Goal: Task Accomplishment & Management: Manage account settings

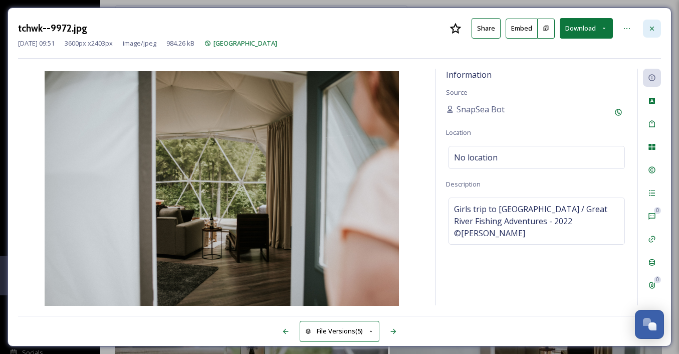
click at [646, 27] on div at bounding box center [652, 29] width 18 height 18
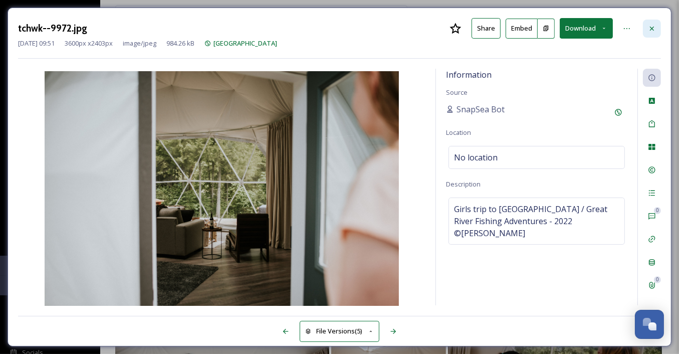
scroll to position [189, 0]
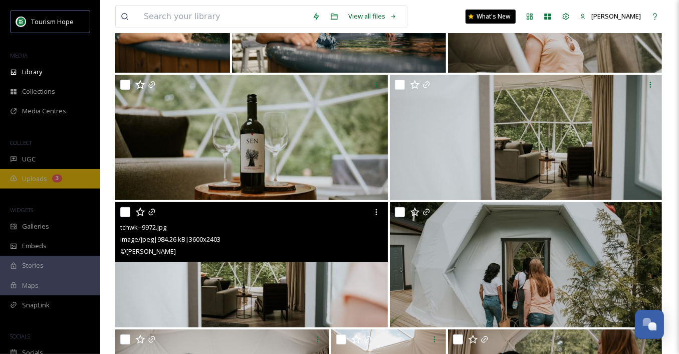
click at [59, 174] on div "3" at bounding box center [57, 178] width 10 height 8
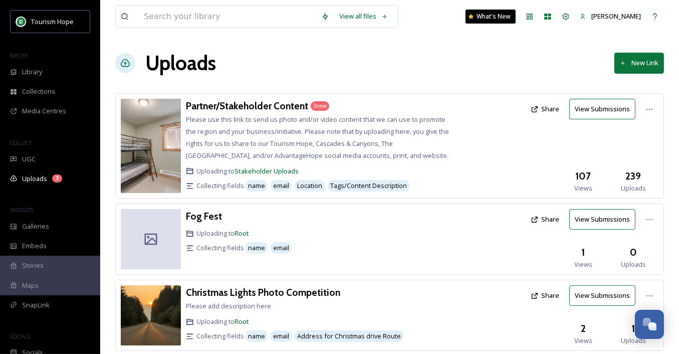
click at [241, 96] on div "Partner/Stakeholder Content 3 new Please use this link to send us photo and/or …" at bounding box center [389, 145] width 549 height 105
click at [238, 103] on h3 "Partner/Stakeholder Content" at bounding box center [247, 106] width 122 height 12
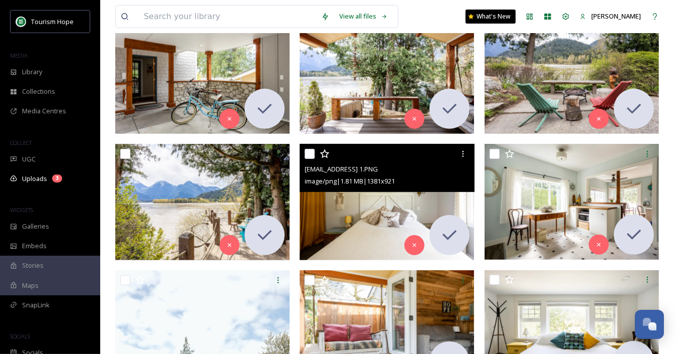
scroll to position [383, 0]
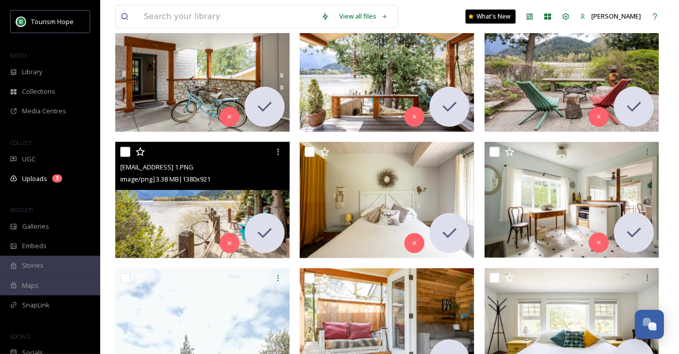
click at [220, 197] on img at bounding box center [202, 200] width 174 height 116
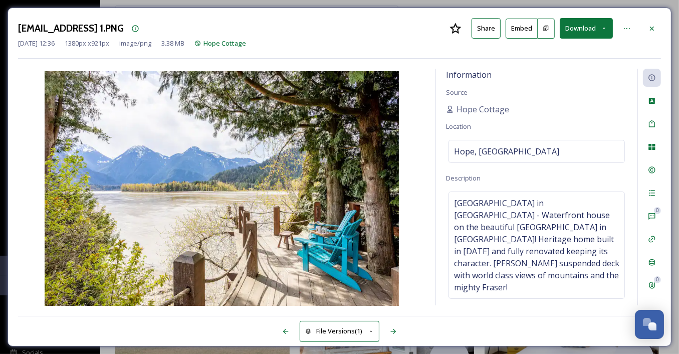
click at [578, 33] on button "Download" at bounding box center [586, 28] width 53 height 21
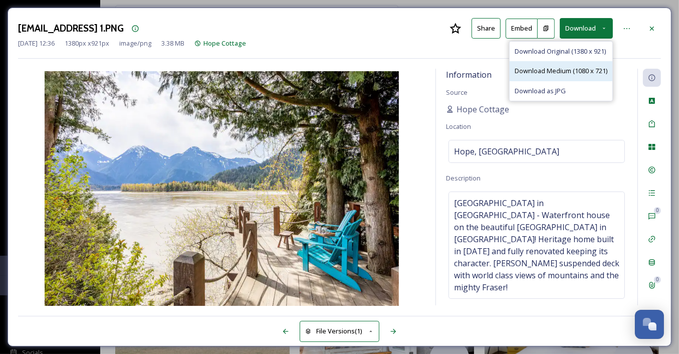
click at [567, 67] on span "Download Medium (1080 x 721)" at bounding box center [561, 71] width 93 height 10
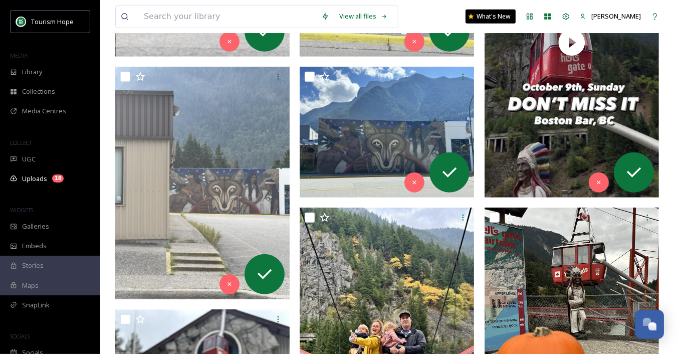
scroll to position [448, 0]
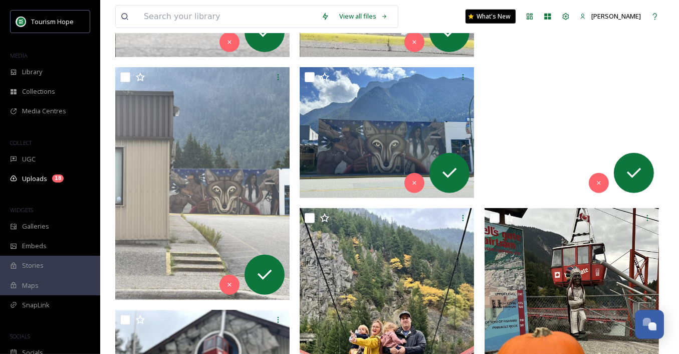
click at [543, 115] on video "ext_1758059556.55532_-d07fb484f4b4481293516e97b0c12eea.mp4" at bounding box center [572, 43] width 174 height 310
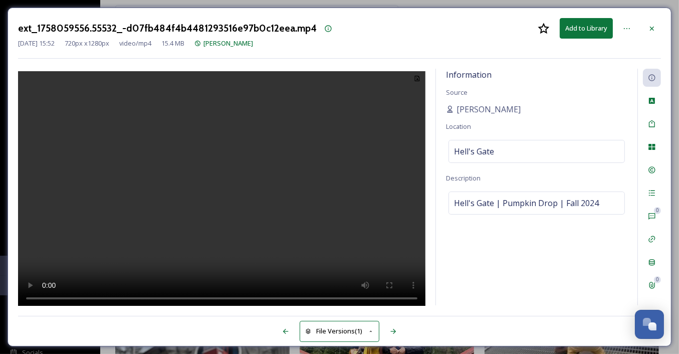
click at [273, 191] on video at bounding box center [221, 190] width 407 height 238
click at [652, 28] on icon at bounding box center [652, 28] width 4 height 4
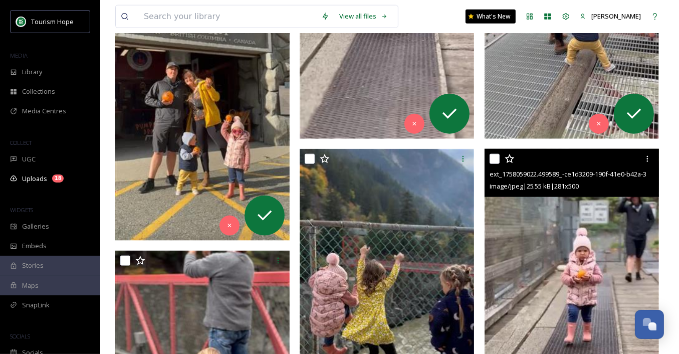
scroll to position [1157, 0]
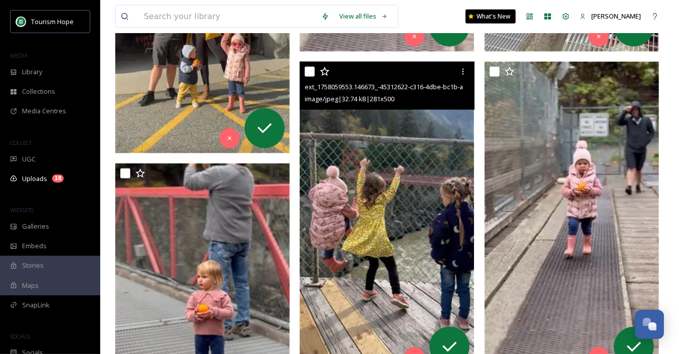
click at [373, 202] on img at bounding box center [387, 217] width 174 height 310
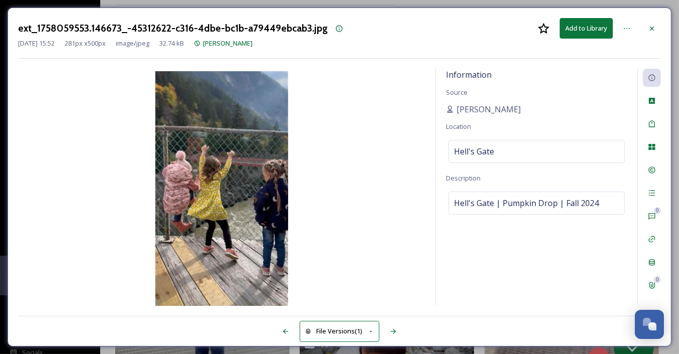
click at [222, 188] on img at bounding box center [221, 189] width 407 height 237
click at [651, 25] on icon at bounding box center [652, 29] width 8 height 8
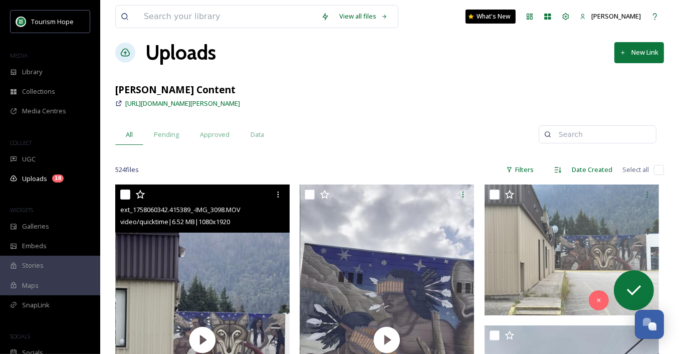
scroll to position [101, 0]
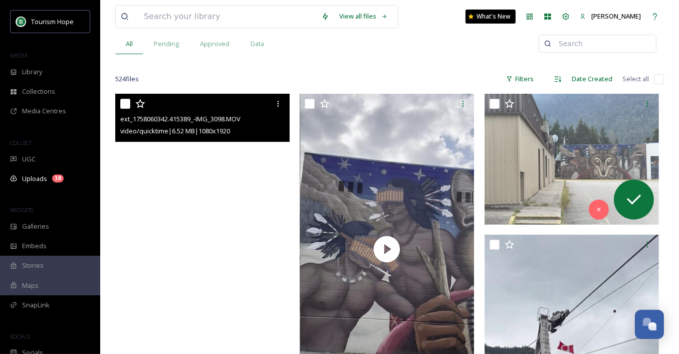
click at [231, 192] on video "ext_1758060342.415389_-IMG_3098.MOV" at bounding box center [202, 249] width 174 height 310
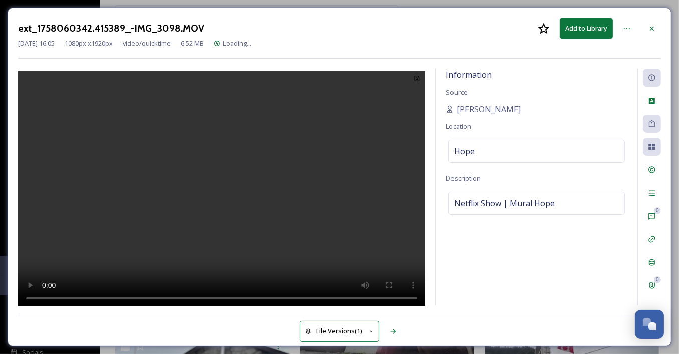
click at [228, 194] on video at bounding box center [221, 190] width 407 height 238
click at [229, 195] on video at bounding box center [221, 190] width 407 height 238
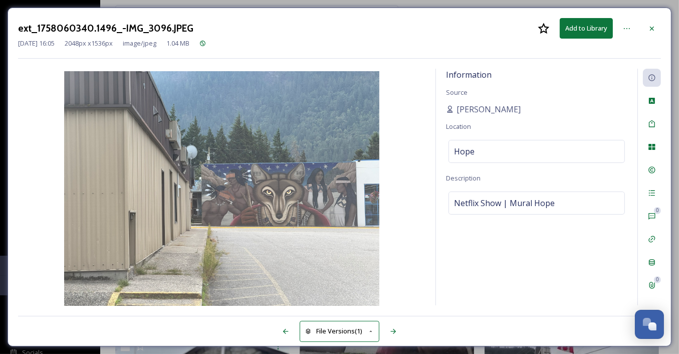
click at [241, 208] on img at bounding box center [221, 189] width 407 height 237
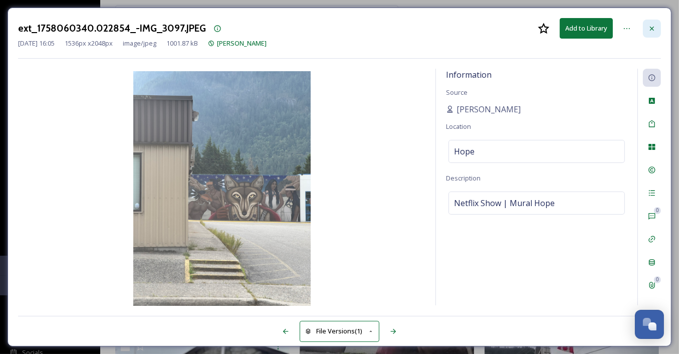
click at [654, 25] on icon at bounding box center [652, 29] width 8 height 8
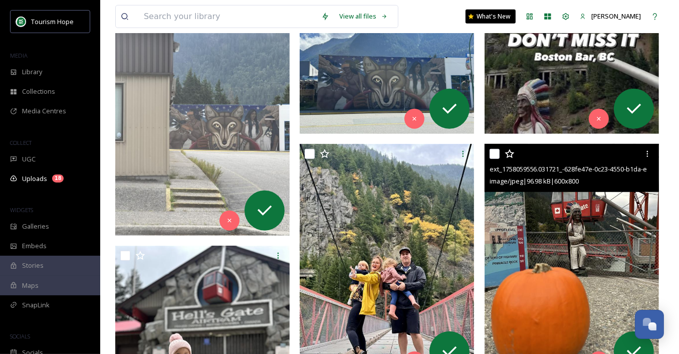
scroll to position [513, 0]
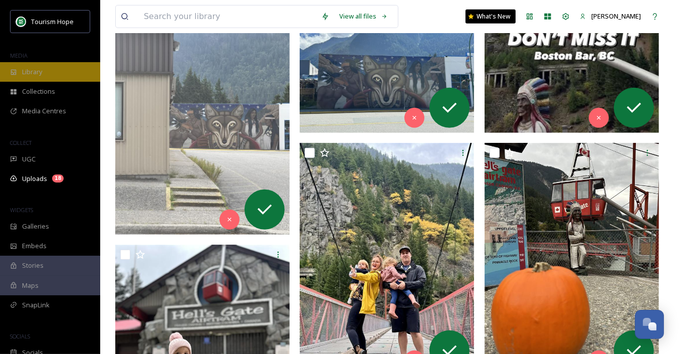
click at [67, 70] on div "Library" at bounding box center [50, 72] width 100 height 20
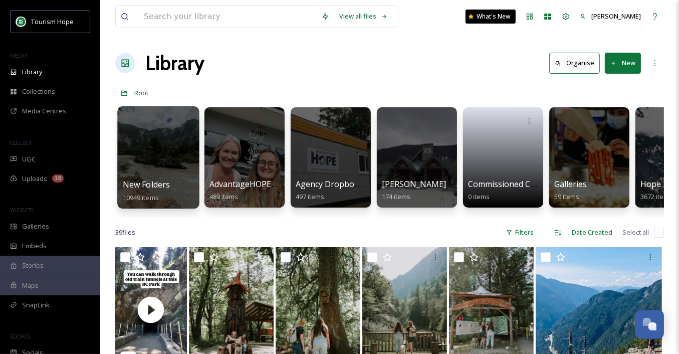
click at [174, 172] on div at bounding box center [158, 157] width 82 height 102
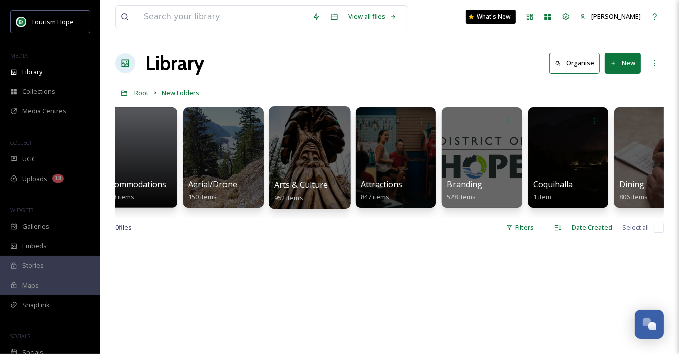
scroll to position [0, 47]
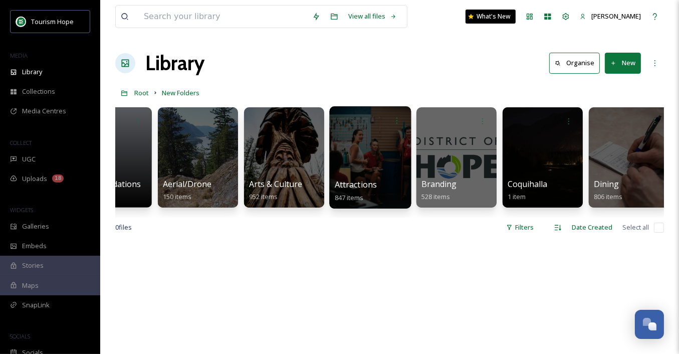
click at [365, 159] on div at bounding box center [370, 157] width 82 height 102
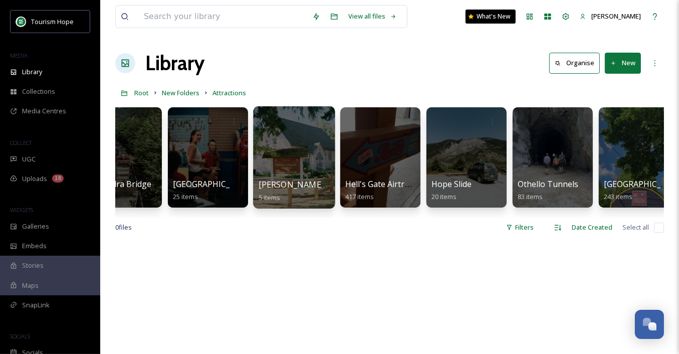
scroll to position [0, 54]
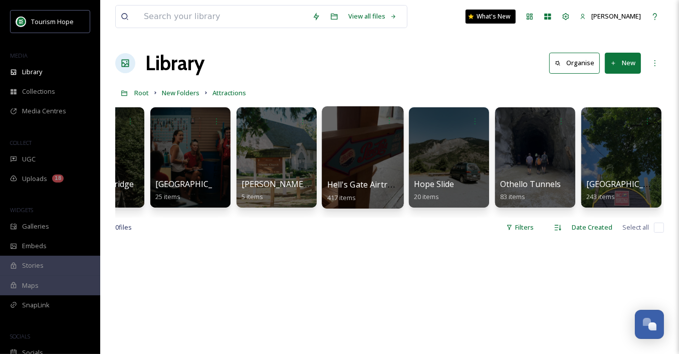
click at [348, 165] on div at bounding box center [363, 157] width 82 height 102
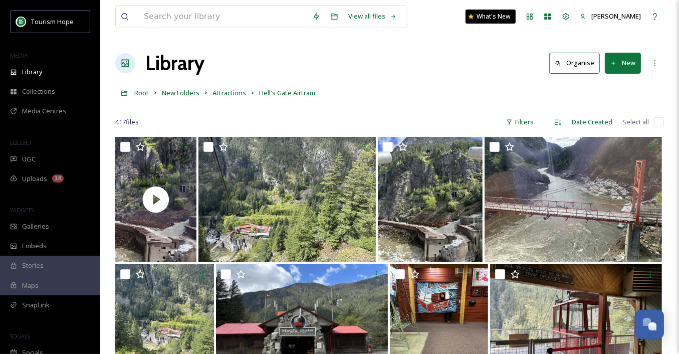
click at [628, 57] on button "New" at bounding box center [623, 63] width 36 height 21
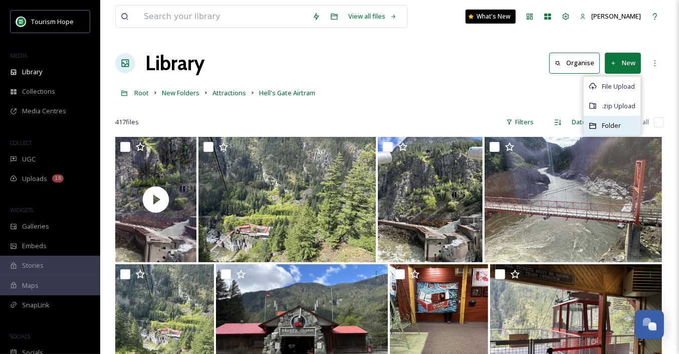
click at [614, 122] on span "Folder" at bounding box center [611, 126] width 19 height 10
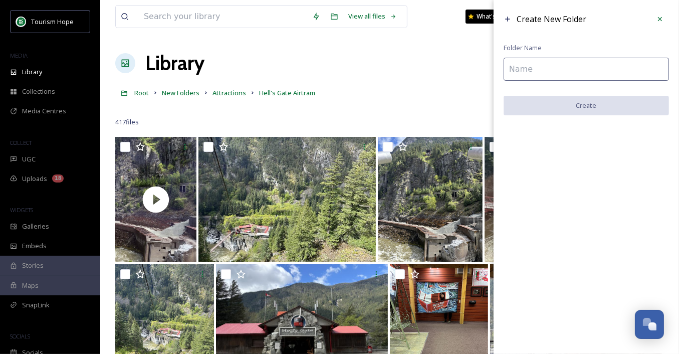
click at [547, 69] on input at bounding box center [586, 69] width 165 height 23
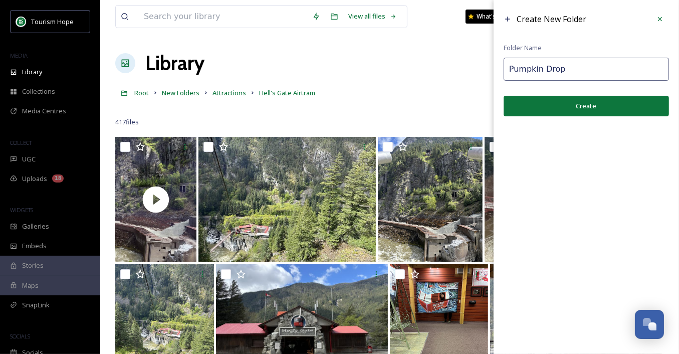
type input "Pumpkin Drop"
click at [577, 104] on button "Create" at bounding box center [586, 106] width 165 height 21
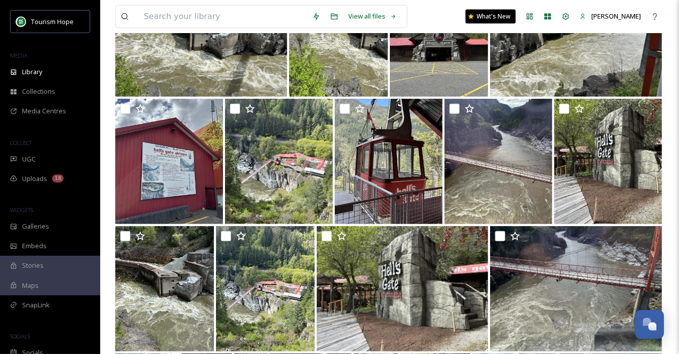
scroll to position [142, 0]
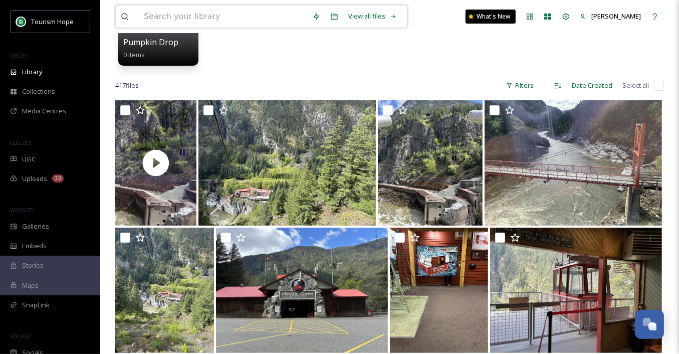
click at [150, 16] on input at bounding box center [223, 17] width 168 height 22
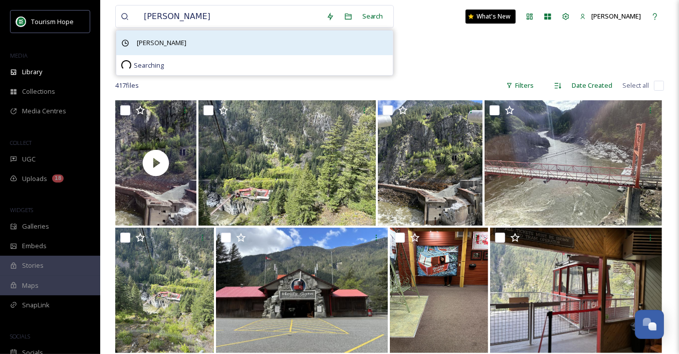
click at [184, 41] on div "[PERSON_NAME]" at bounding box center [254, 43] width 277 height 25
click at [155, 44] on span "[PERSON_NAME]" at bounding box center [162, 43] width 60 height 15
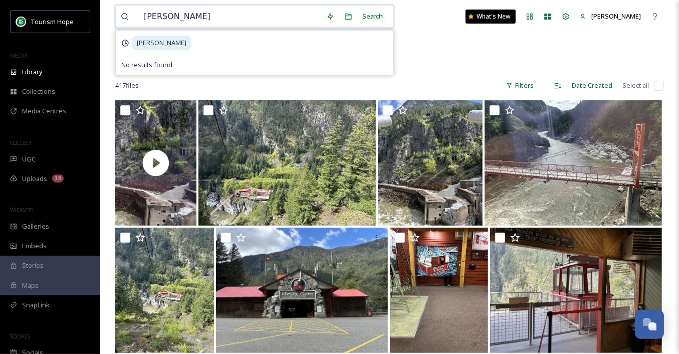
click at [199, 17] on input "[PERSON_NAME]" at bounding box center [230, 17] width 182 height 22
type input "[PERSON_NAME]"
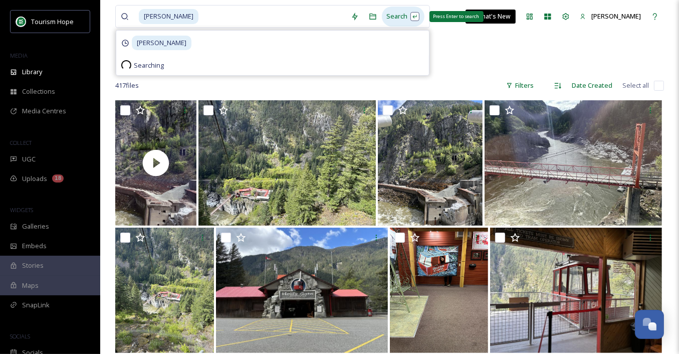
click at [384, 17] on div "Search Press Enter to search" at bounding box center [403, 17] width 43 height 20
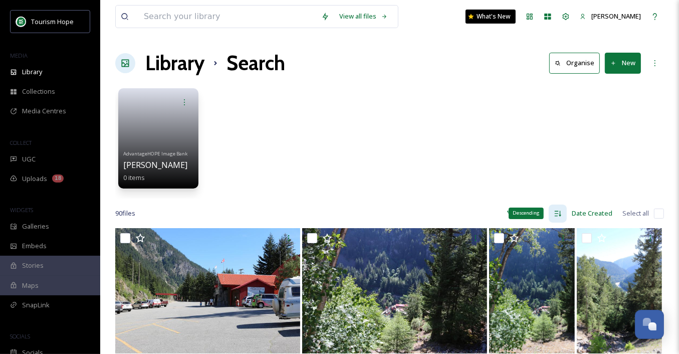
click at [563, 211] on div "Descending" at bounding box center [558, 213] width 18 height 18
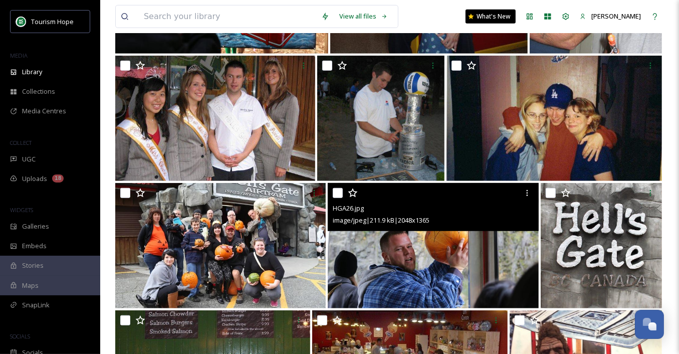
scroll to position [683, 0]
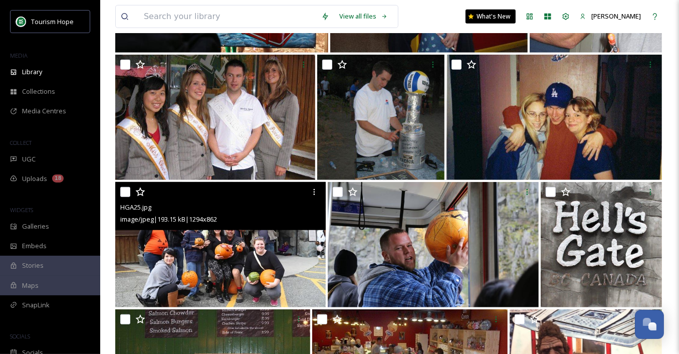
click at [124, 193] on input "checkbox" at bounding box center [125, 192] width 10 height 10
checkbox input "true"
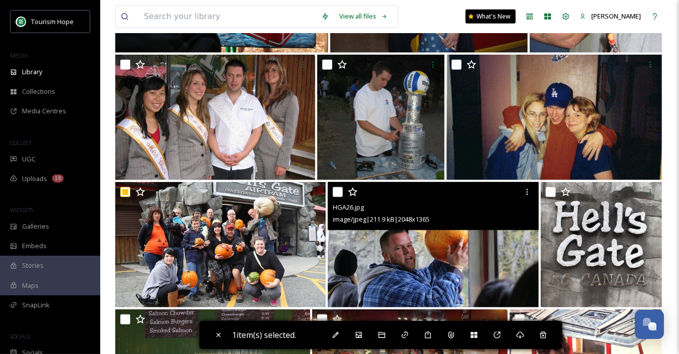
click at [338, 191] on input "checkbox" at bounding box center [338, 192] width 10 height 10
checkbox input "true"
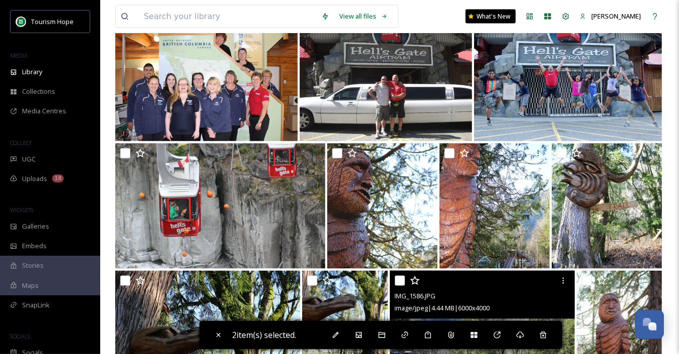
scroll to position [1359, 0]
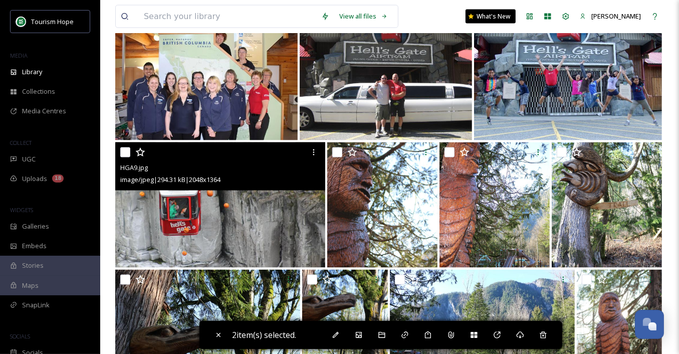
click at [124, 152] on input "checkbox" at bounding box center [125, 152] width 10 height 10
checkbox input "true"
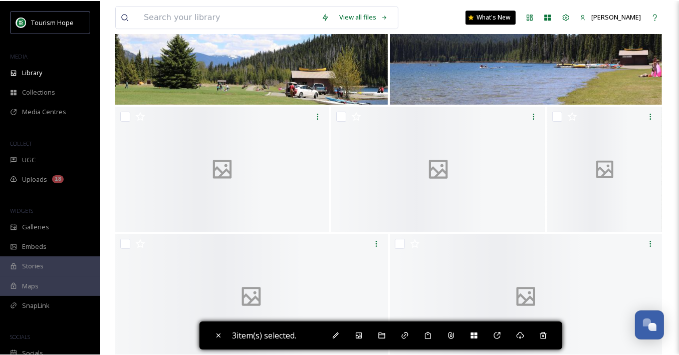
scroll to position [2821, 0]
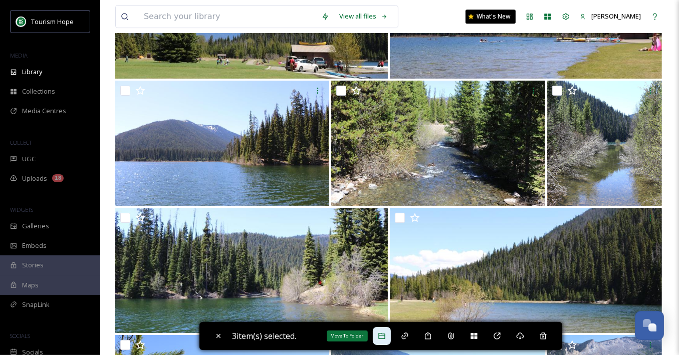
click at [384, 333] on icon at bounding box center [382, 336] width 8 height 8
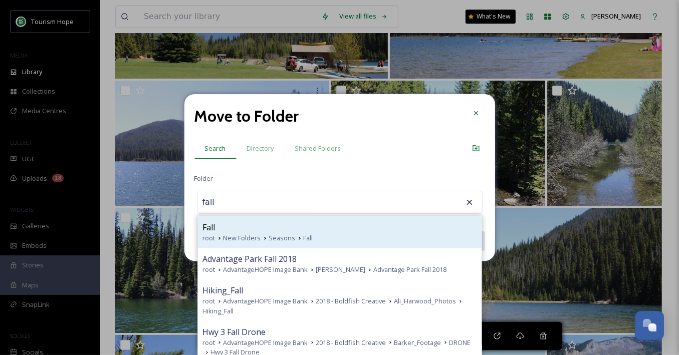
click at [253, 225] on div "Fall" at bounding box center [340, 228] width 274 height 12
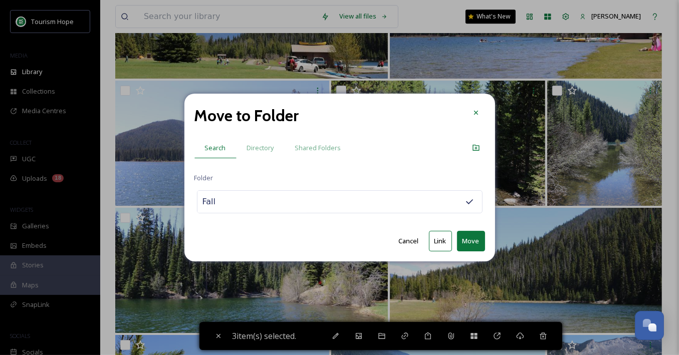
click at [439, 241] on button "Link" at bounding box center [440, 241] width 23 height 21
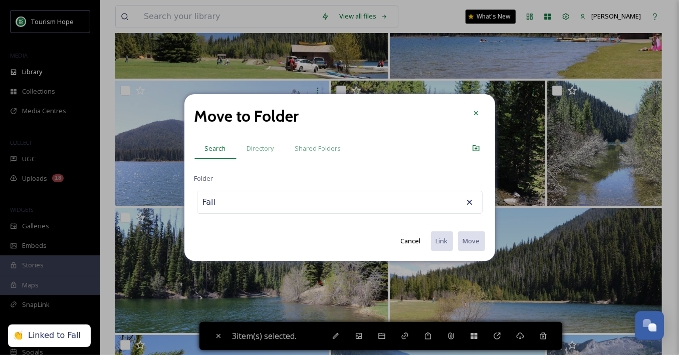
click at [224, 201] on input "Fall" at bounding box center [252, 202] width 110 height 22
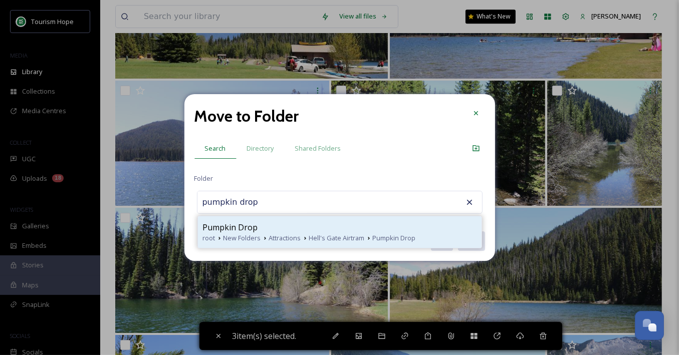
click at [238, 227] on span "Pumpkin Drop" at bounding box center [230, 228] width 55 height 12
type input "Pumpkin Drop"
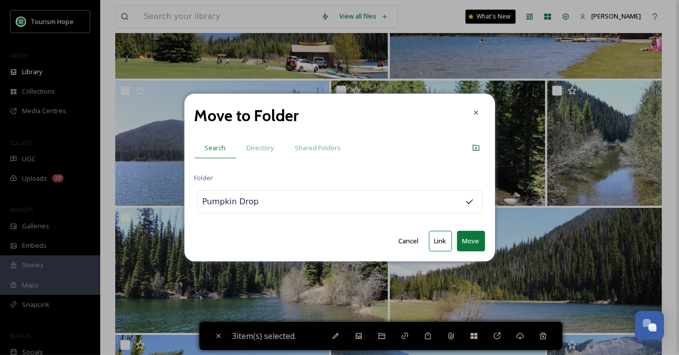
click at [470, 236] on button "Move" at bounding box center [471, 241] width 28 height 21
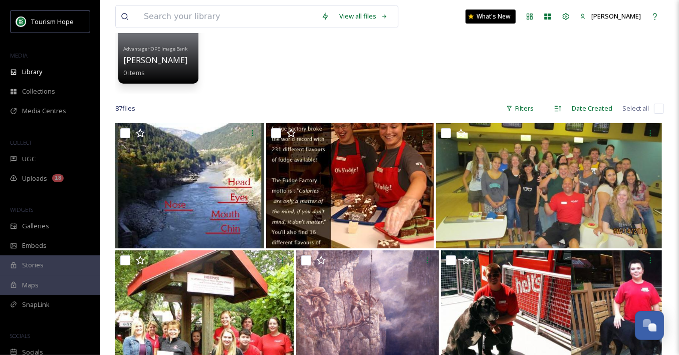
scroll to position [0, 0]
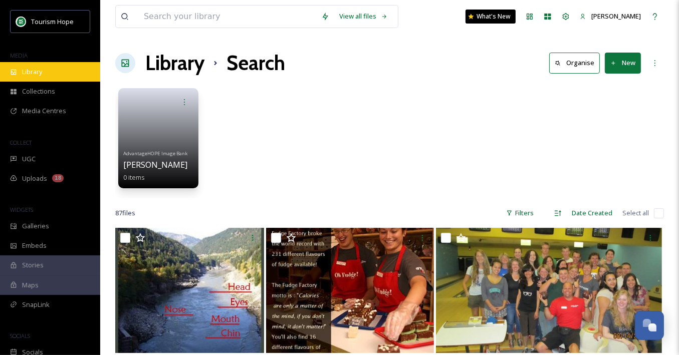
click at [44, 75] on div "Library" at bounding box center [50, 72] width 100 height 20
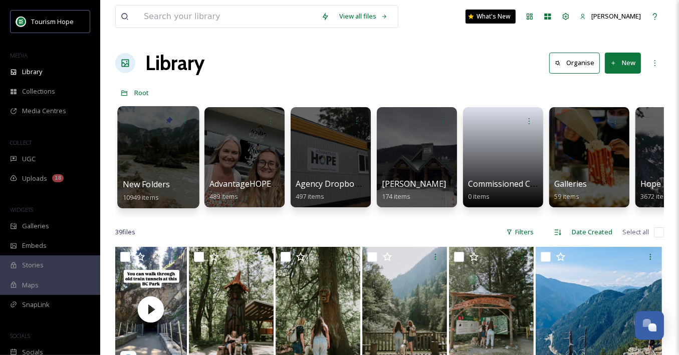
click at [167, 153] on div at bounding box center [158, 157] width 82 height 102
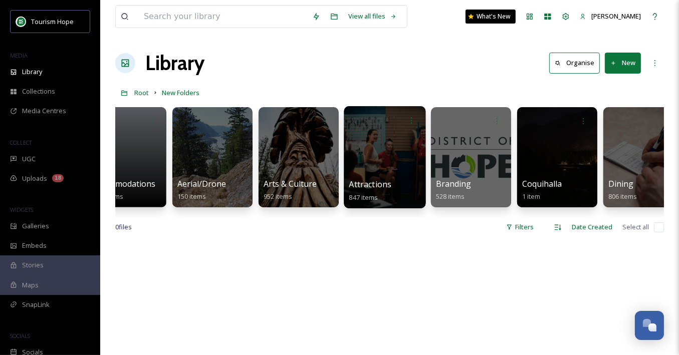
scroll to position [0, 34]
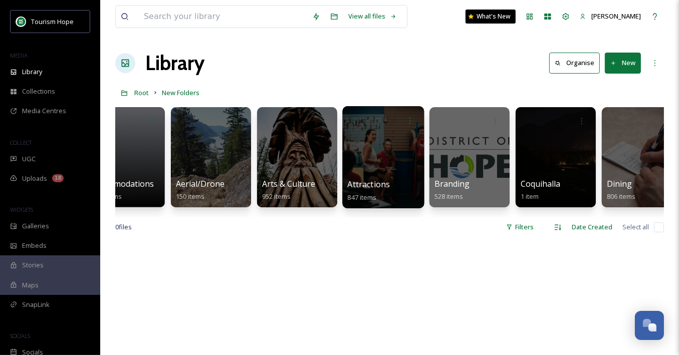
click at [365, 164] on div at bounding box center [383, 157] width 82 height 102
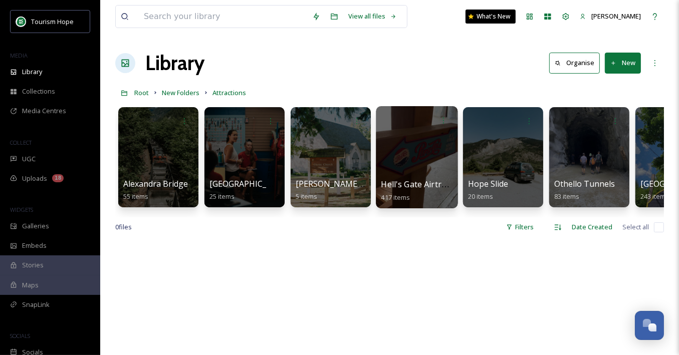
click at [402, 165] on div at bounding box center [417, 157] width 82 height 102
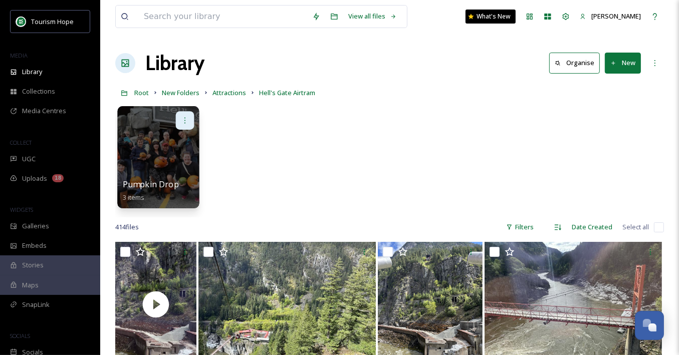
click at [186, 117] on icon at bounding box center [185, 120] width 8 height 8
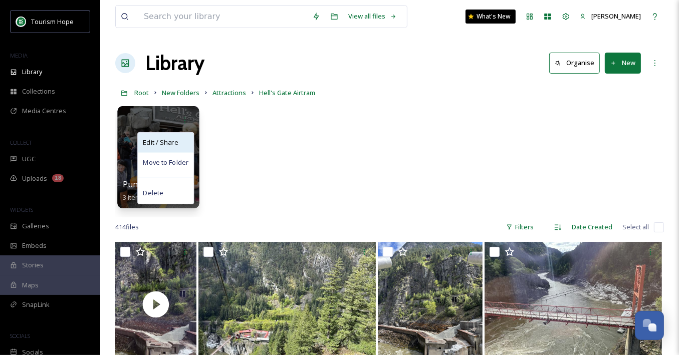
click at [174, 144] on span "Edit / Share" at bounding box center [160, 143] width 35 height 10
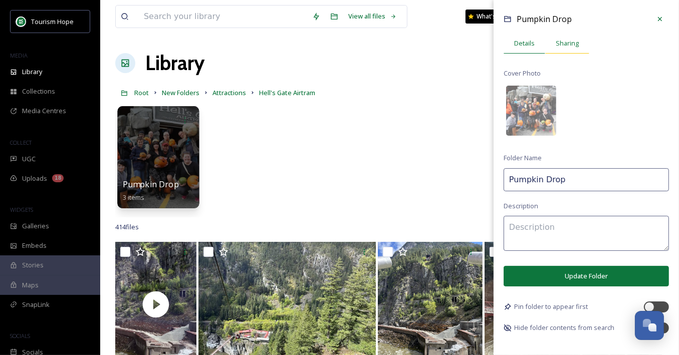
click at [563, 37] on div "Sharing" at bounding box center [567, 43] width 44 height 21
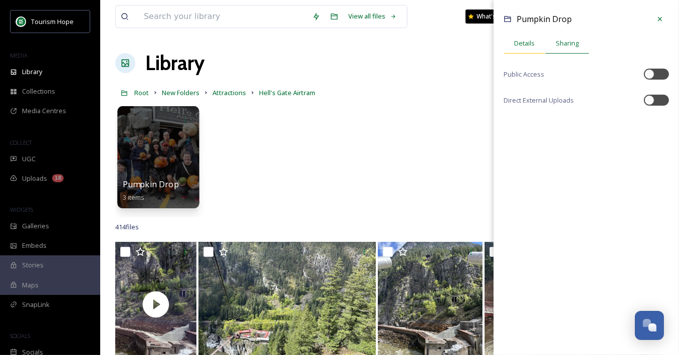
click at [526, 46] on span "Details" at bounding box center [524, 44] width 21 height 10
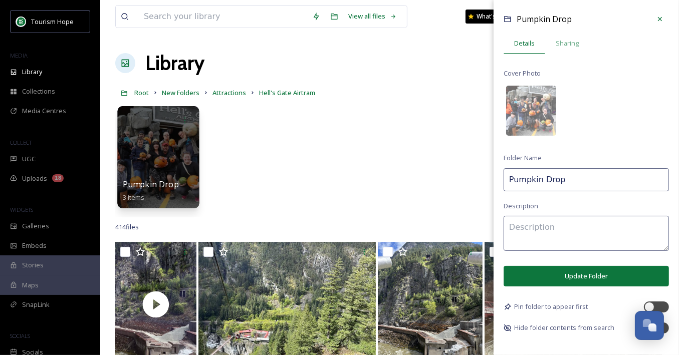
click at [405, 153] on div "Pumpkin Drop 3 items Pumpkin Drop Details Sharing Cover Photo Folder Name Pumpk…" at bounding box center [389, 159] width 549 height 115
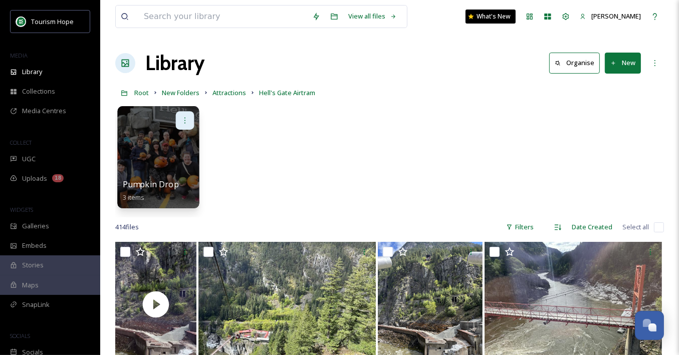
click at [185, 121] on icon at bounding box center [185, 120] width 8 height 8
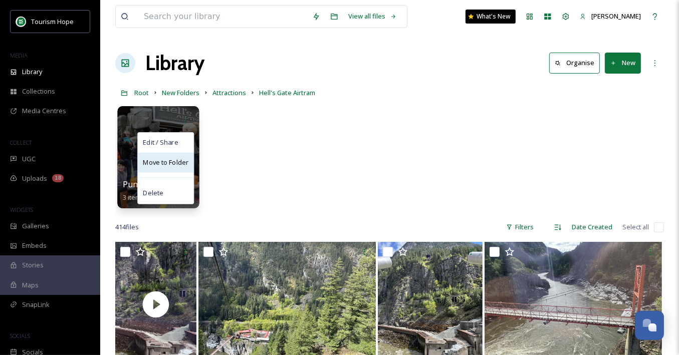
click at [180, 160] on span "Move to Folder" at bounding box center [166, 163] width 46 height 10
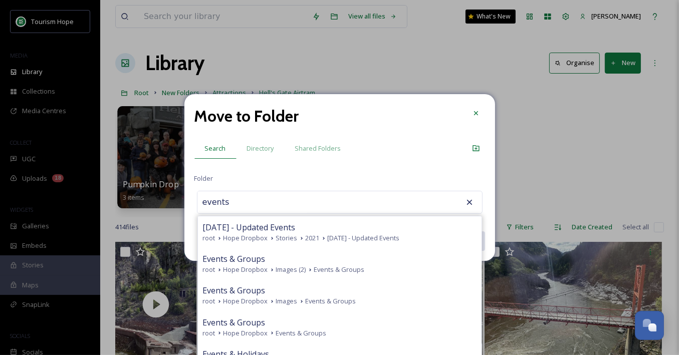
type input "events"
click at [331, 180] on div "Move to Folder Search Directory Shared Folders Folder events [DATE] - Updated E…" at bounding box center [339, 177] width 311 height 167
click at [324, 145] on span "Shared Folders" at bounding box center [318, 149] width 46 height 10
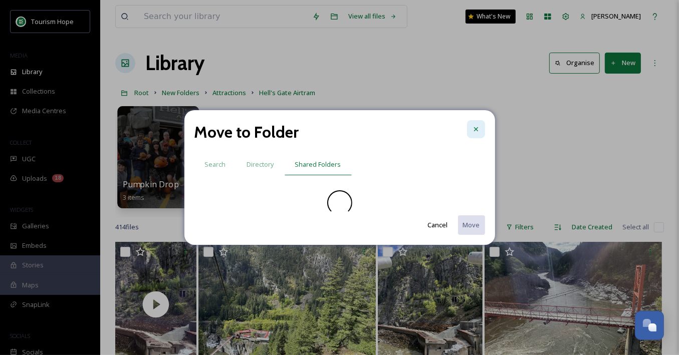
click at [474, 127] on icon at bounding box center [476, 129] width 8 height 8
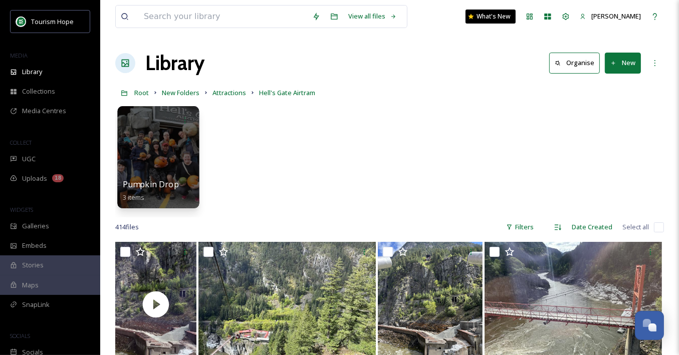
click at [261, 186] on div "Pumpkin Drop 3 items" at bounding box center [389, 159] width 549 height 115
click at [180, 98] on link "New Folders" at bounding box center [181, 93] width 38 height 12
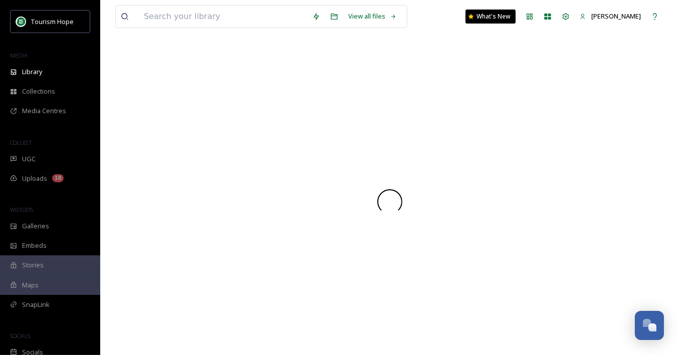
click at [181, 92] on div at bounding box center [389, 201] width 549 height 307
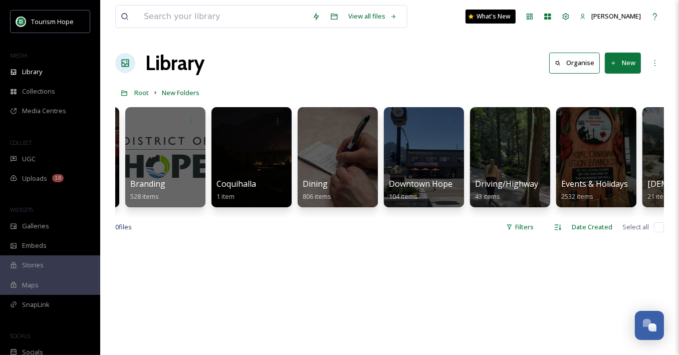
scroll to position [0, 434]
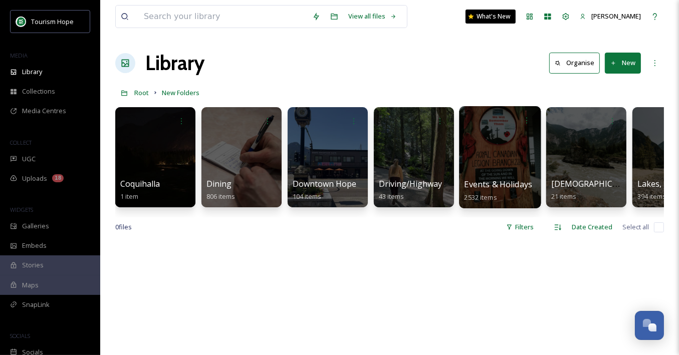
click at [476, 169] on div at bounding box center [500, 157] width 82 height 102
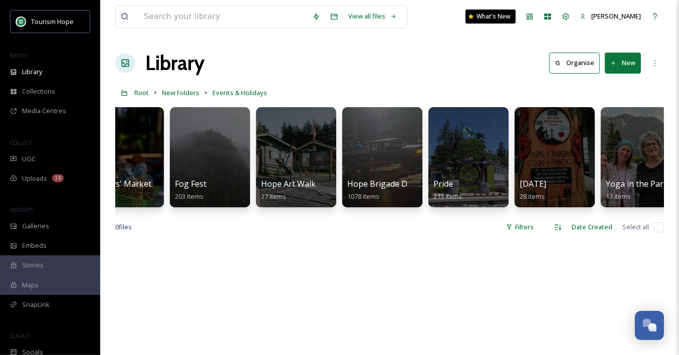
scroll to position [0, 571]
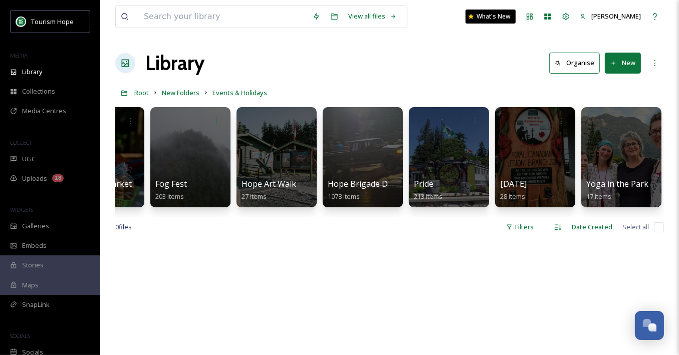
click at [622, 66] on button "New" at bounding box center [623, 63] width 36 height 21
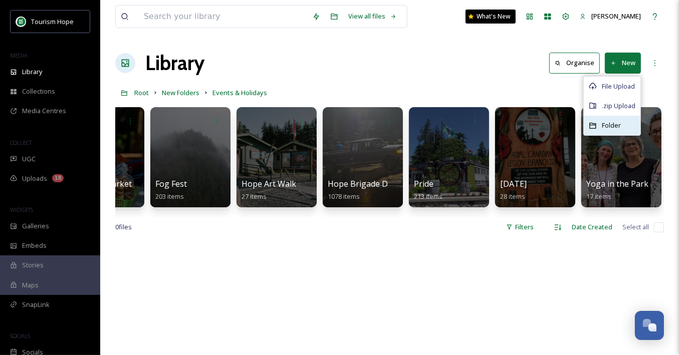
click at [601, 127] on div "Folder" at bounding box center [612, 126] width 57 height 20
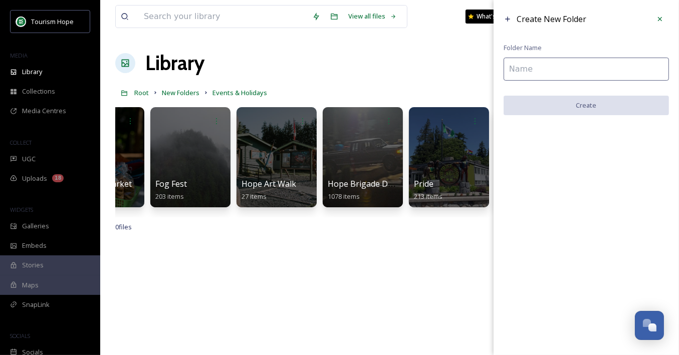
click at [524, 75] on input at bounding box center [586, 69] width 165 height 23
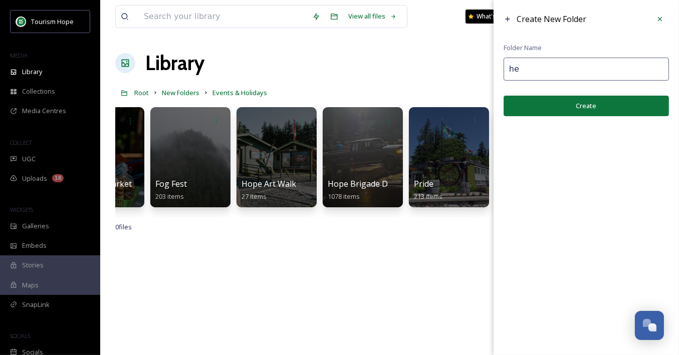
type input "h"
click at [547, 67] on input "Hell's Gate Pumpkin Drop" at bounding box center [586, 69] width 165 height 23
type input "Hell's Gate Airtram Pumpkin Drop"
click at [563, 104] on button "Create" at bounding box center [586, 106] width 165 height 21
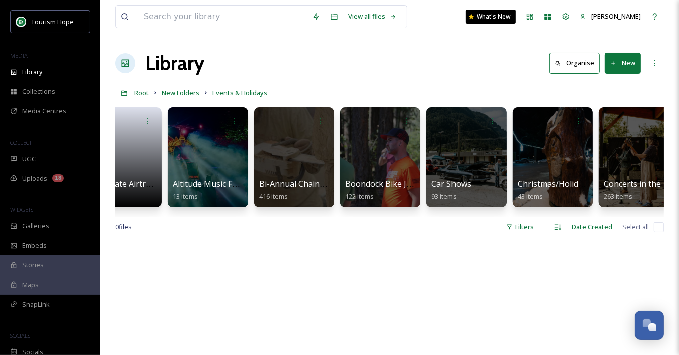
scroll to position [0, 0]
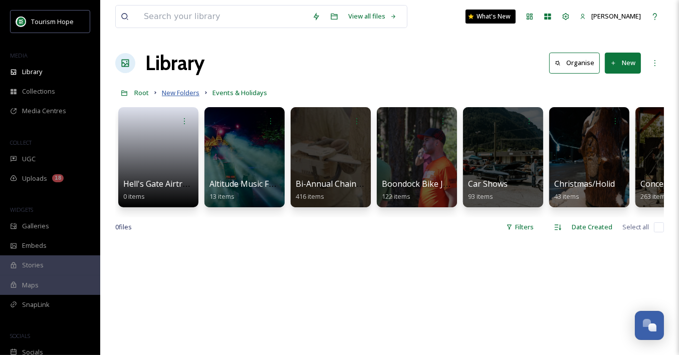
click at [171, 95] on span "New Folders" at bounding box center [181, 92] width 38 height 9
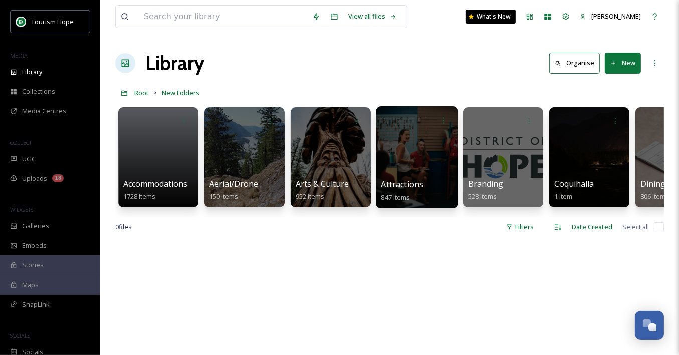
click at [419, 166] on div at bounding box center [417, 157] width 82 height 102
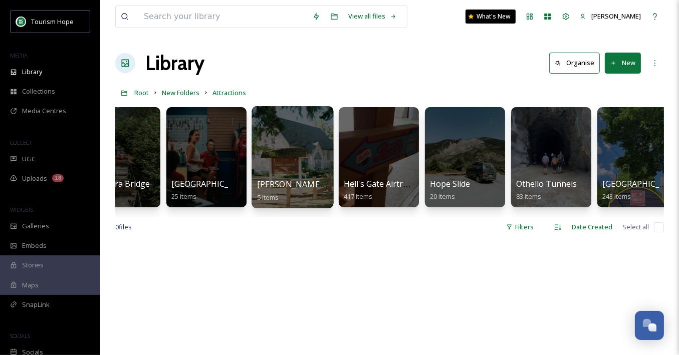
scroll to position [0, 54]
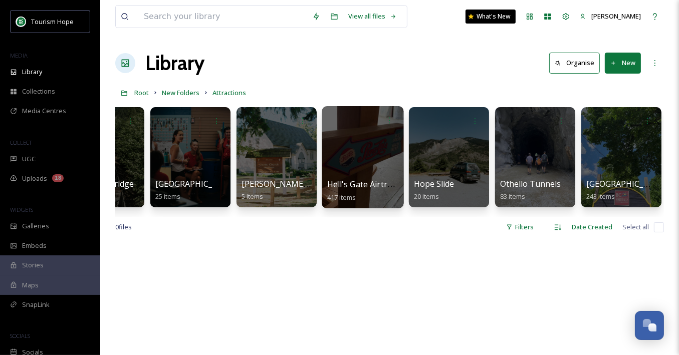
click at [353, 172] on div at bounding box center [363, 157] width 82 height 102
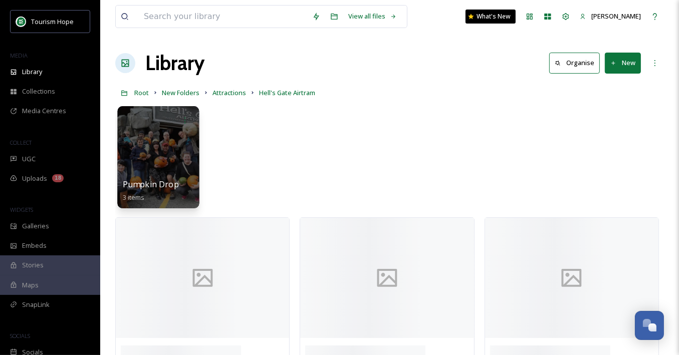
click at [169, 165] on div at bounding box center [158, 157] width 82 height 102
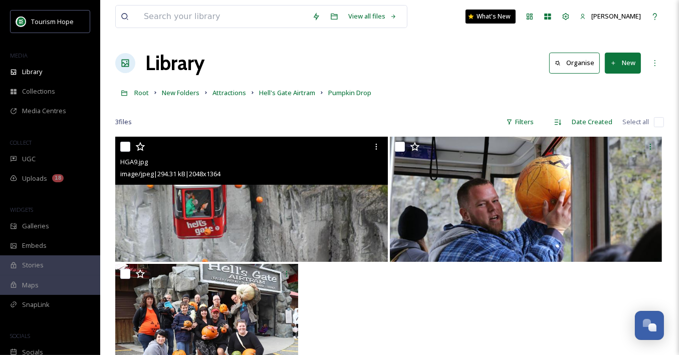
click at [125, 145] on input "checkbox" at bounding box center [125, 147] width 10 height 10
checkbox input "true"
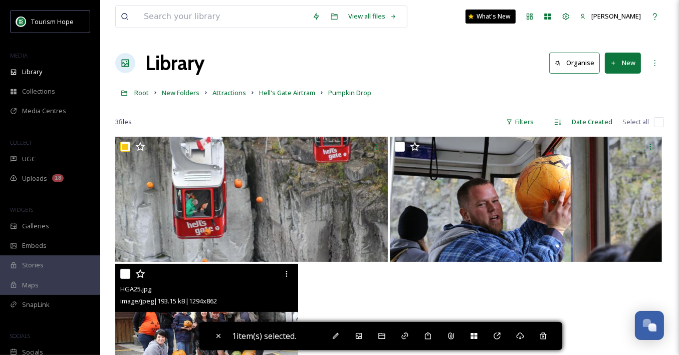
click at [128, 271] on input "checkbox" at bounding box center [125, 274] width 10 height 10
checkbox input "true"
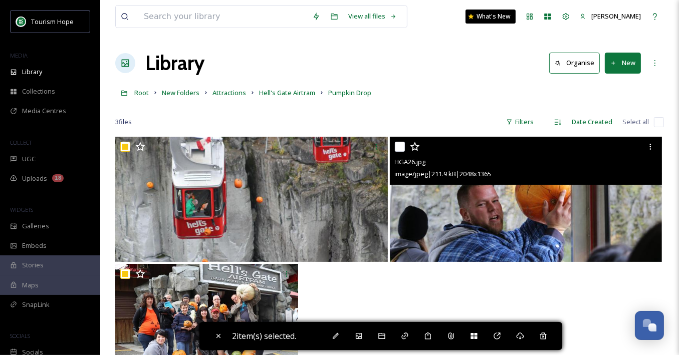
click at [398, 147] on input "checkbox" at bounding box center [400, 147] width 10 height 10
checkbox input "true"
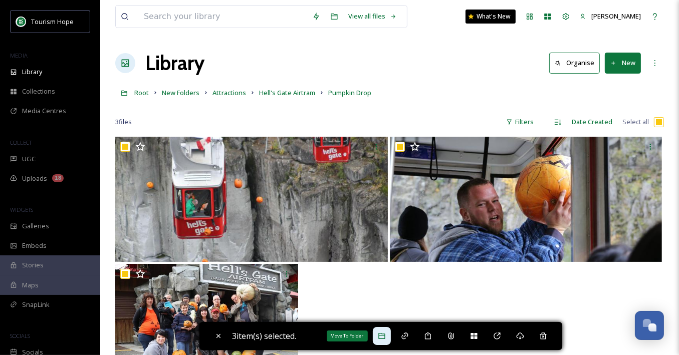
click at [383, 343] on div "Move To Folder" at bounding box center [382, 336] width 18 height 18
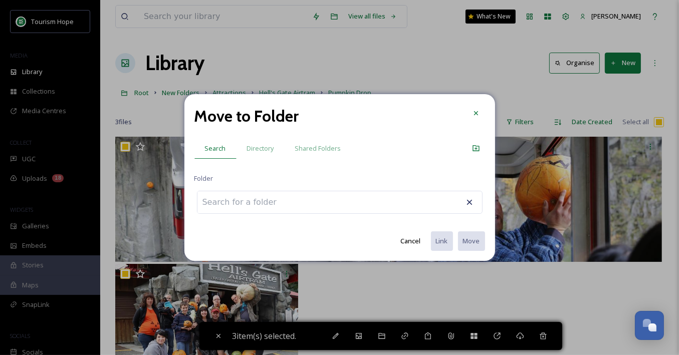
click at [275, 202] on input at bounding box center [252, 202] width 110 height 22
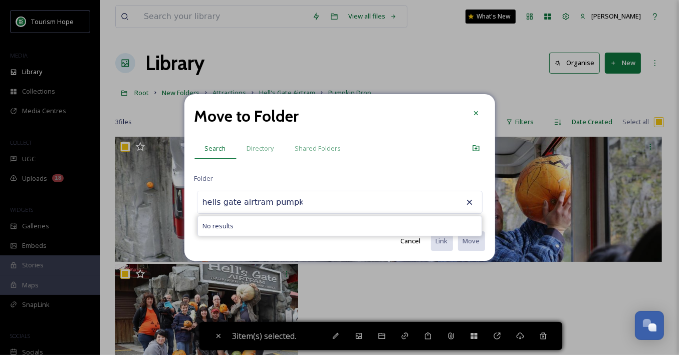
drag, startPoint x: 260, startPoint y: 203, endPoint x: 176, endPoint y: 203, distance: 83.7
click at [176, 203] on div "Move to Folder Search Directory Shared Folders Folder hells gate airtram pumpki…" at bounding box center [339, 177] width 679 height 355
click at [282, 197] on input "pumpkin" at bounding box center [252, 202] width 110 height 22
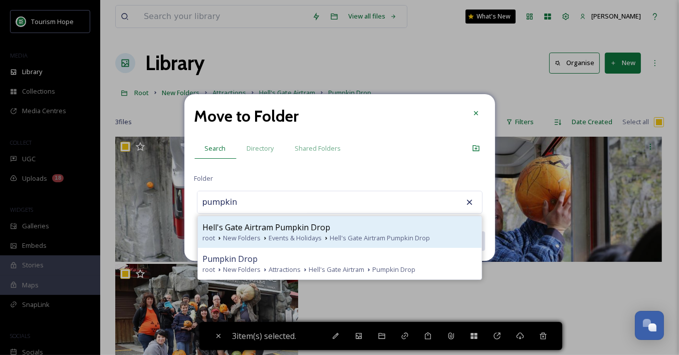
click at [275, 230] on span "Hell's Gate Airtram Pumpkin Drop" at bounding box center [267, 228] width 128 height 12
type input "Hell's Gate Airtram Pumpkin Drop"
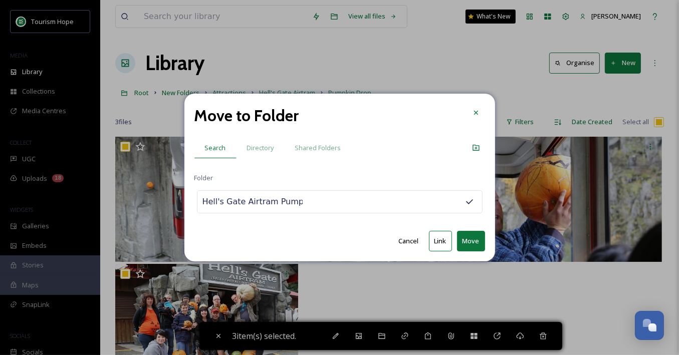
click at [438, 241] on button "Link" at bounding box center [440, 241] width 23 height 21
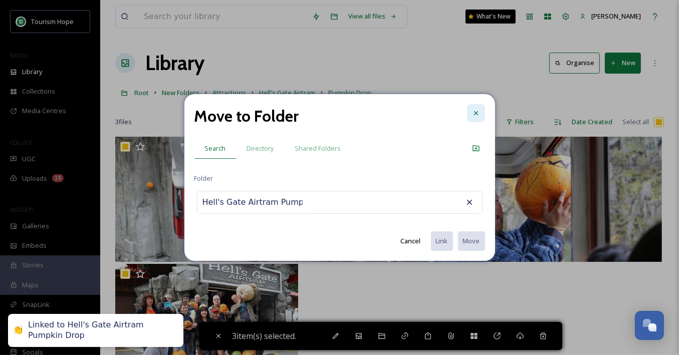
click at [472, 114] on icon at bounding box center [476, 113] width 8 height 8
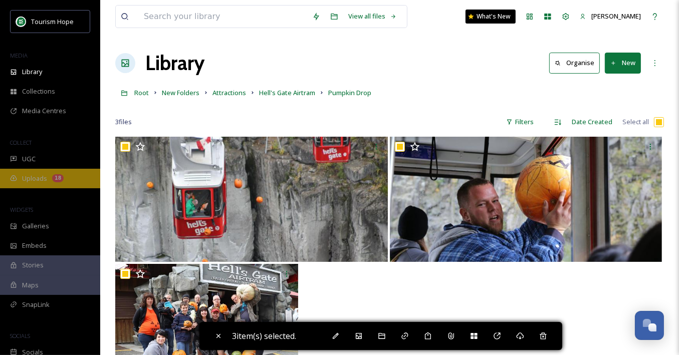
click at [23, 184] on div "Uploads 18" at bounding box center [50, 179] width 100 height 20
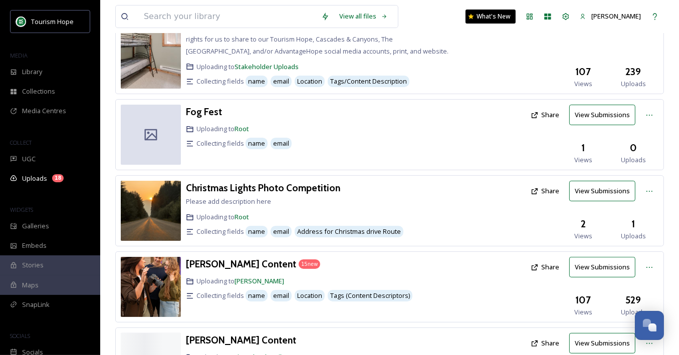
scroll to position [220, 0]
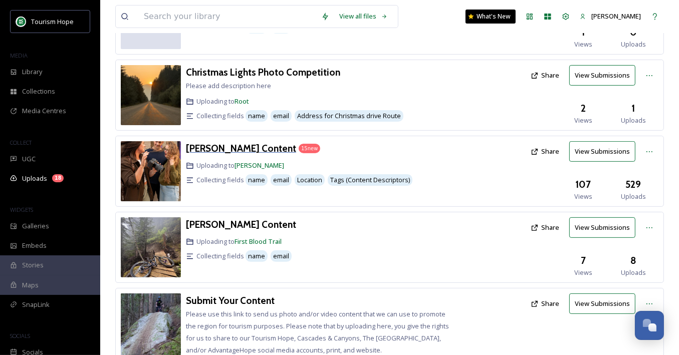
click at [255, 151] on h3 "[PERSON_NAME] Content" at bounding box center [241, 148] width 110 height 12
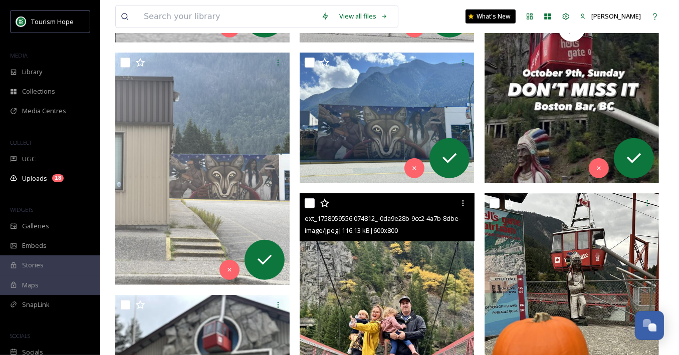
scroll to position [639, 0]
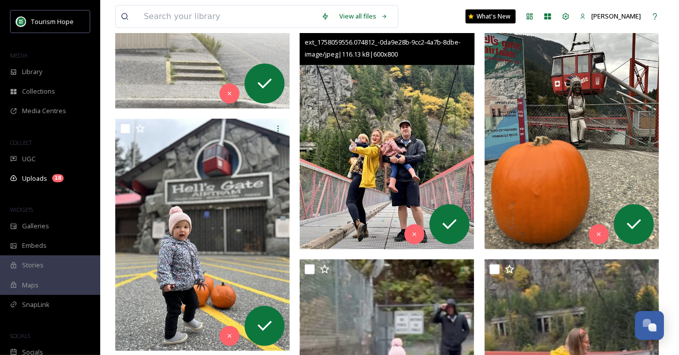
click at [380, 145] on img at bounding box center [387, 133] width 174 height 233
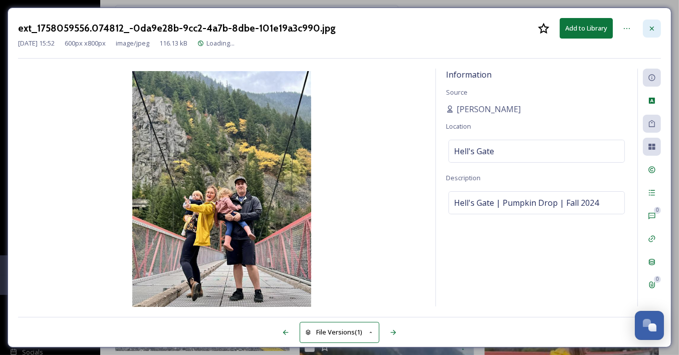
click at [655, 30] on icon at bounding box center [652, 29] width 8 height 8
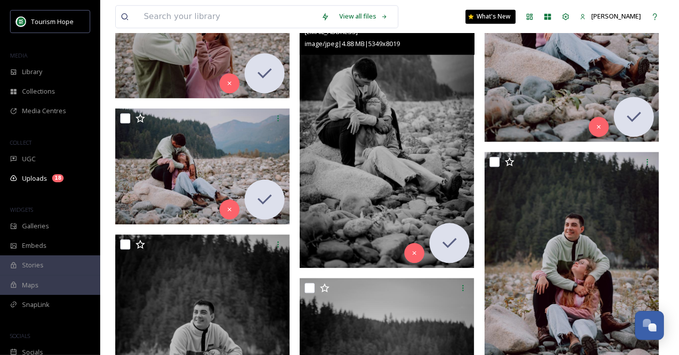
scroll to position [1931, 0]
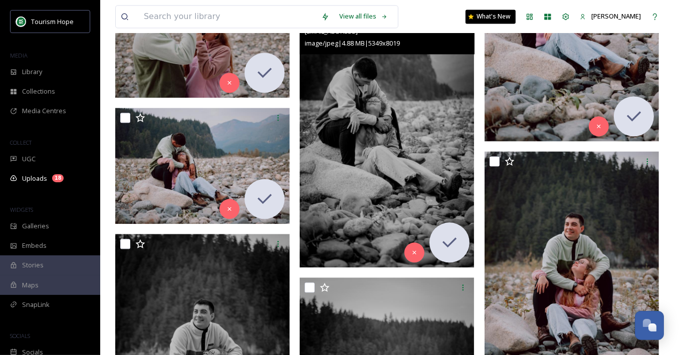
click at [355, 190] on img at bounding box center [387, 137] width 174 height 262
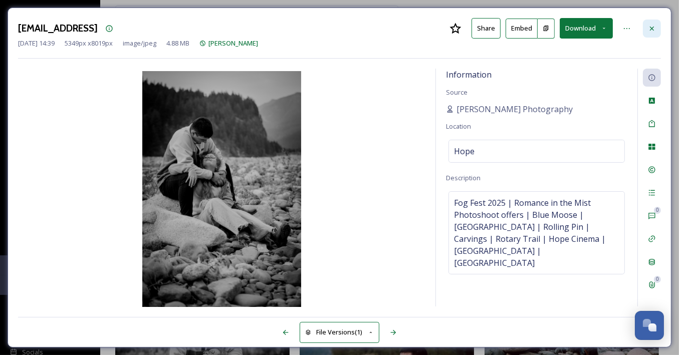
click at [649, 28] on icon at bounding box center [652, 29] width 8 height 8
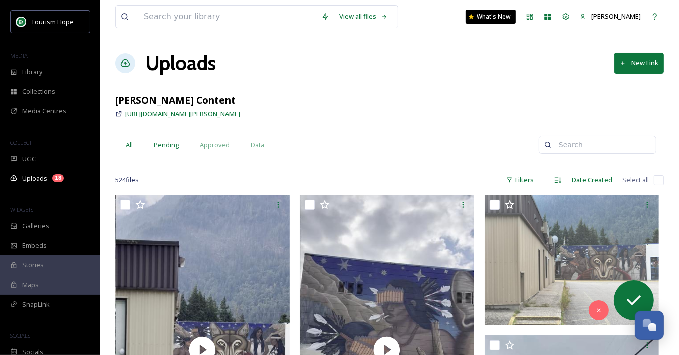
click at [171, 146] on span "Pending" at bounding box center [166, 145] width 25 height 10
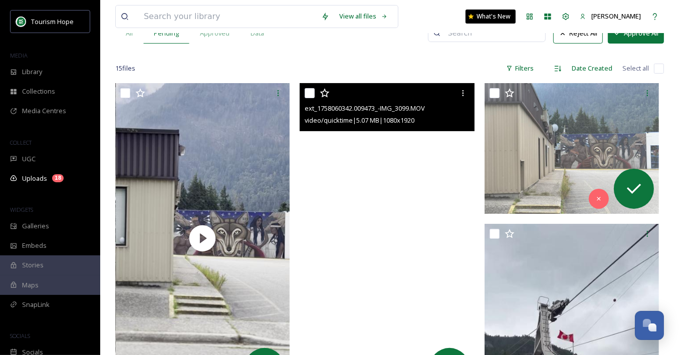
scroll to position [106, 0]
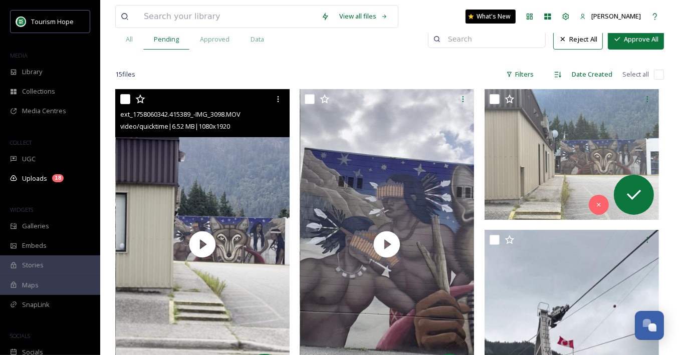
click at [125, 97] on input "checkbox" at bounding box center [125, 99] width 10 height 10
checkbox input "true"
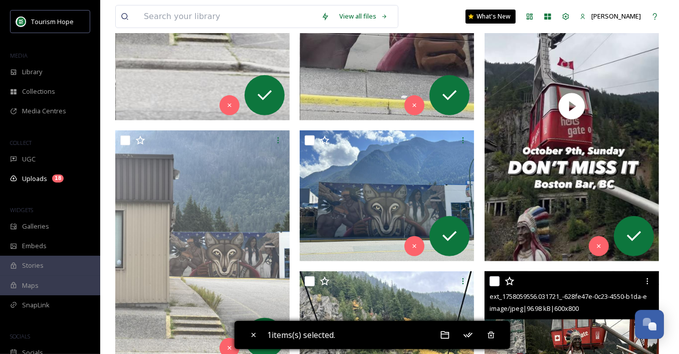
scroll to position [399, 0]
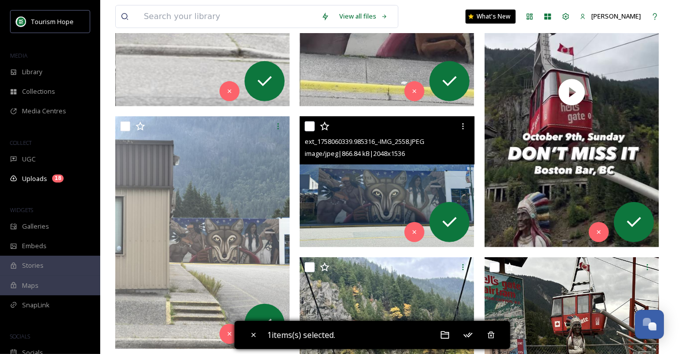
click at [363, 192] on img at bounding box center [387, 181] width 174 height 131
